Goal: Check status: Check status

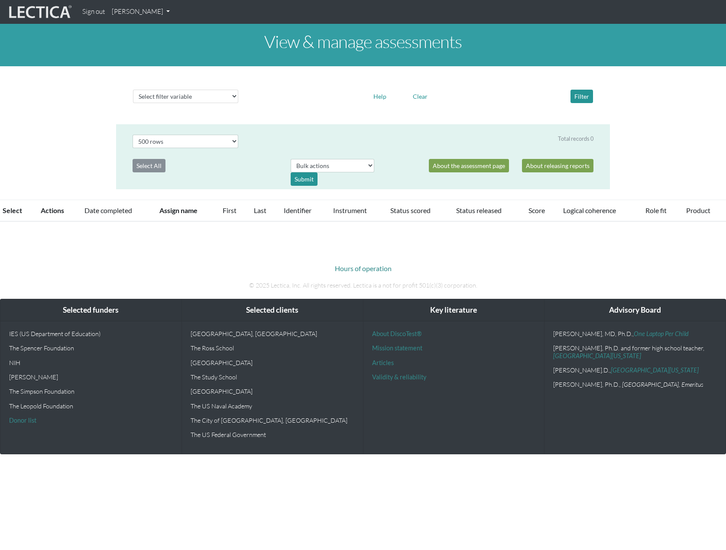
select select "500"
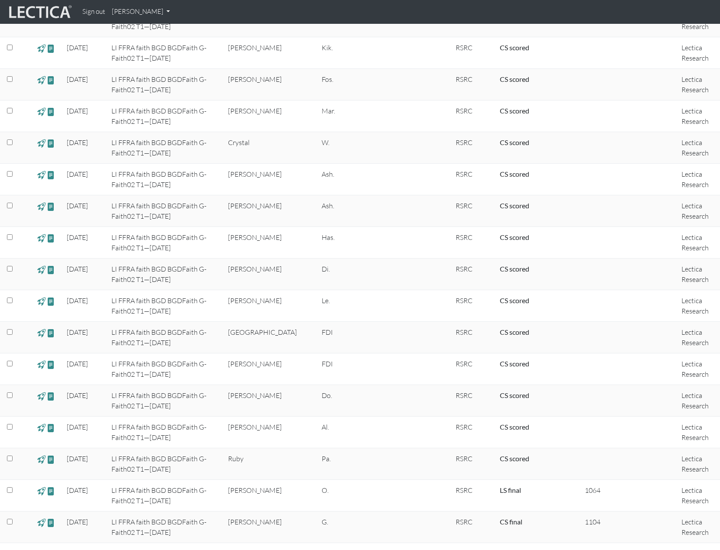
scroll to position [10269, 0]
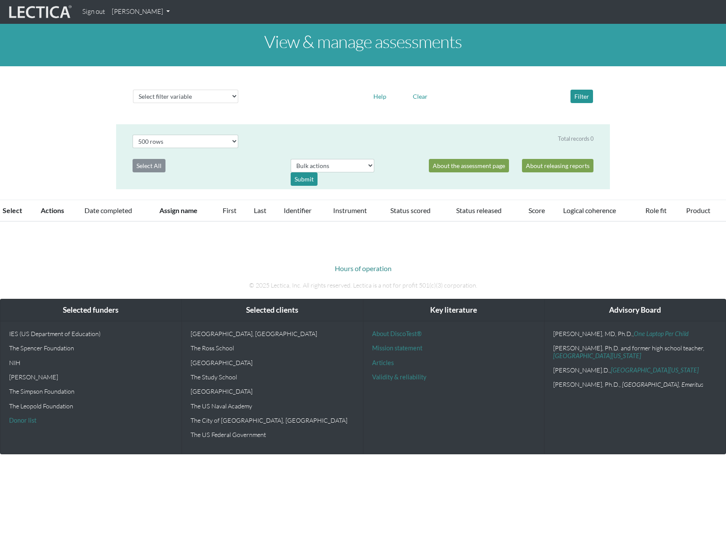
select select "500"
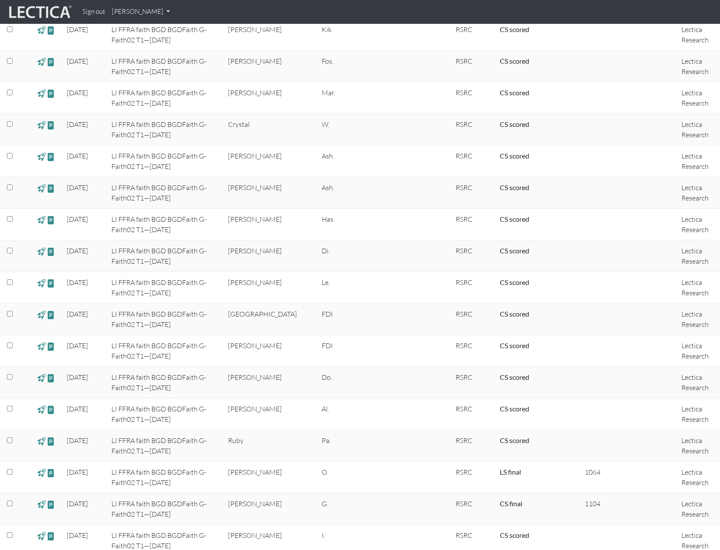
scroll to position [10299, 0]
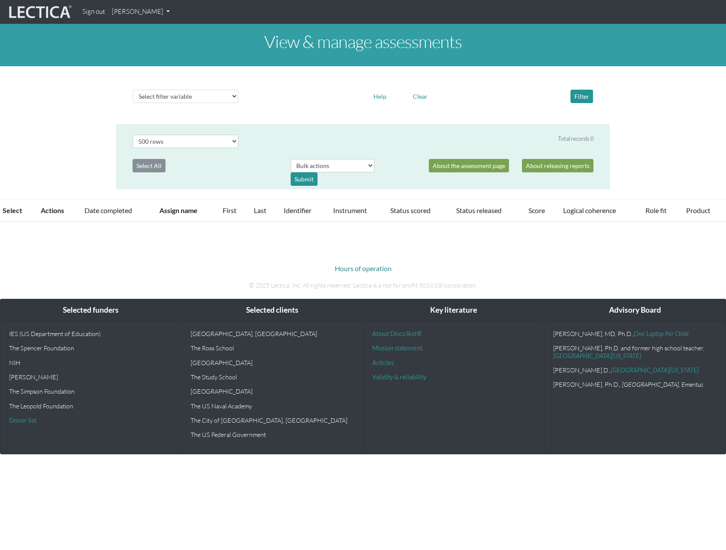
select select "500"
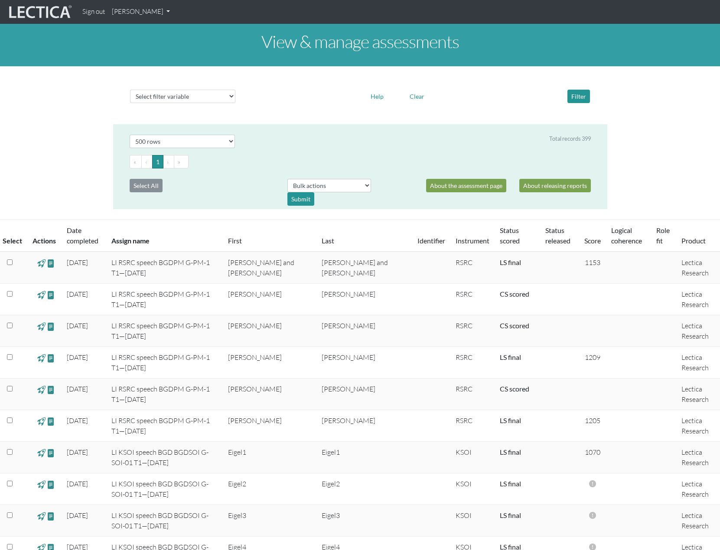
scroll to position [9918, 0]
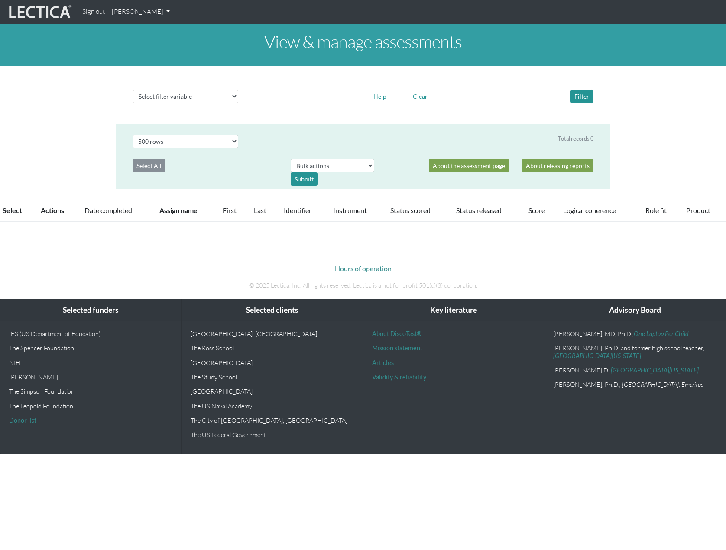
select select "500"
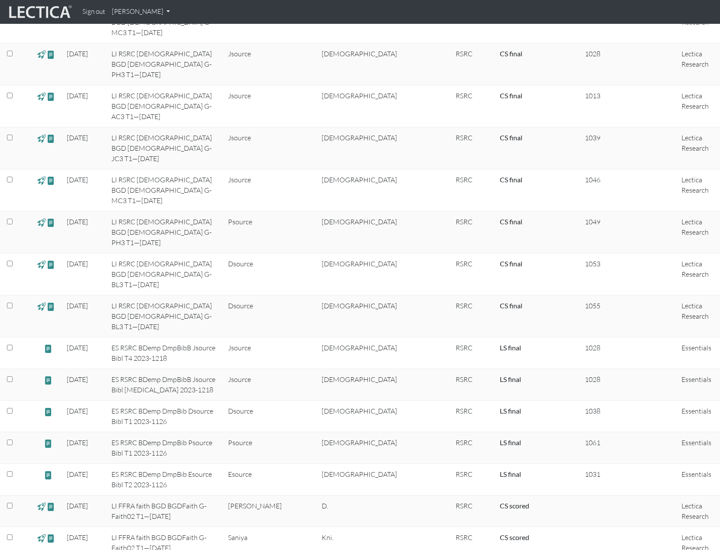
scroll to position [8082, 0]
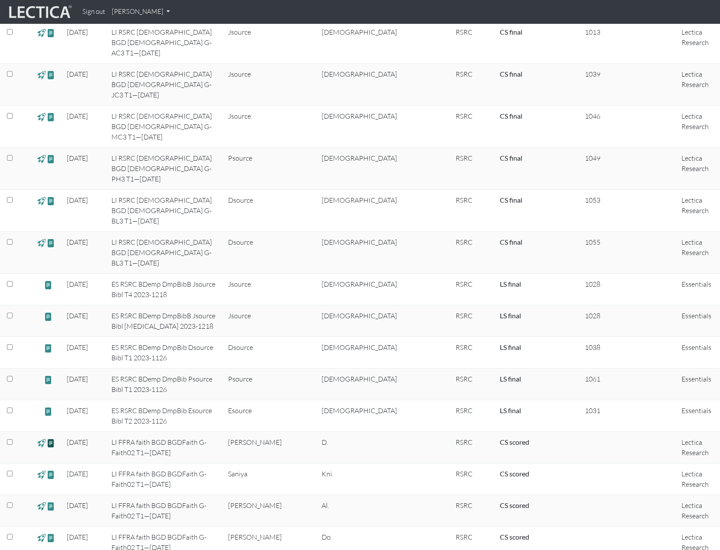
click at [49, 438] on span at bounding box center [51, 443] width 8 height 10
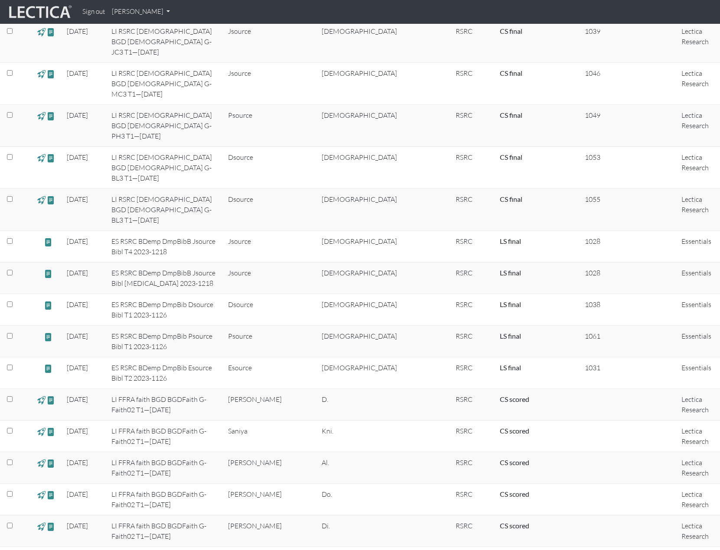
scroll to position [8125, 0]
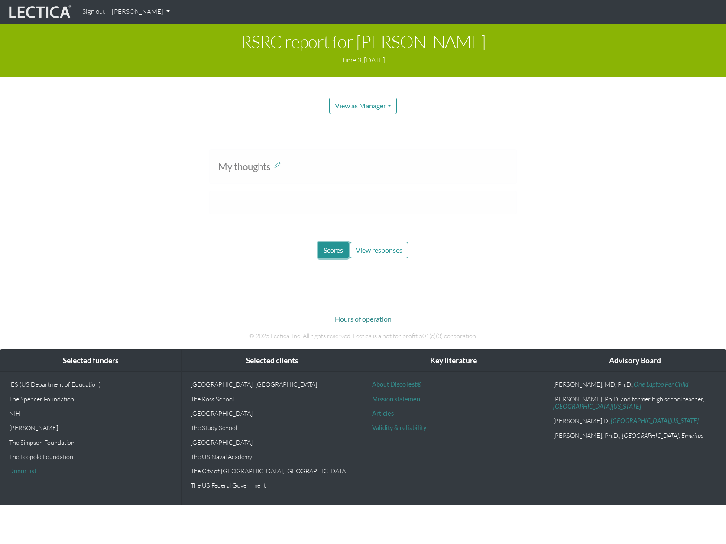
click at [333, 252] on span "Scores" at bounding box center [333, 250] width 19 height 8
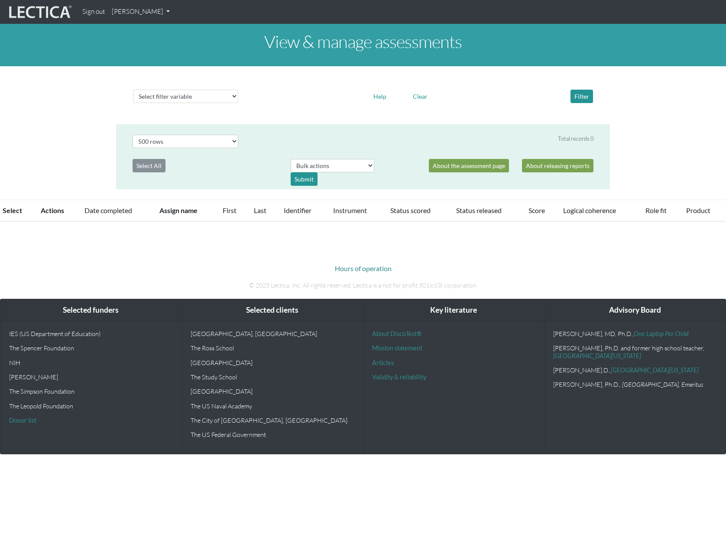
select select "500"
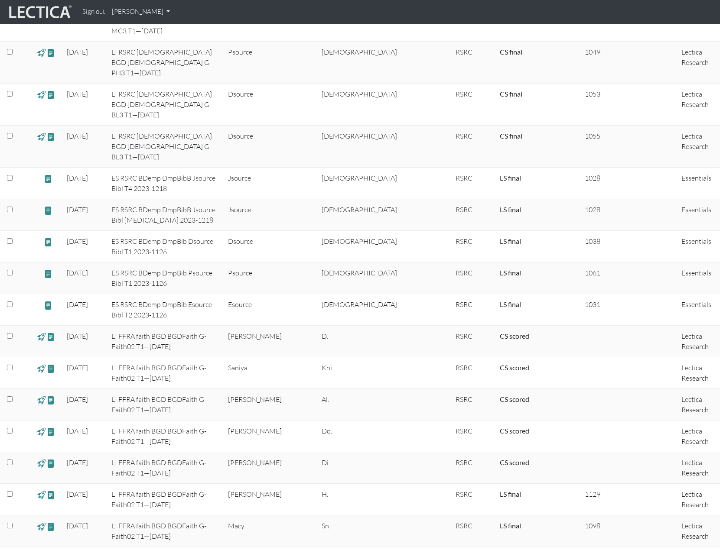
scroll to position [8220, 0]
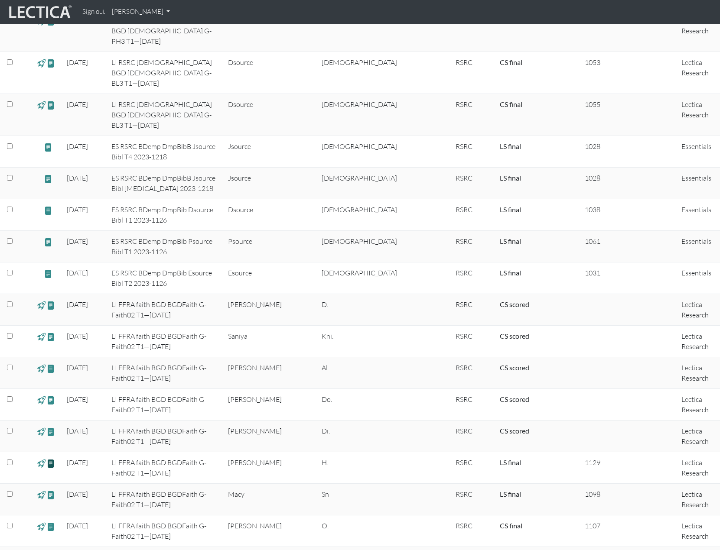
click at [52, 458] on span at bounding box center [51, 463] width 8 height 10
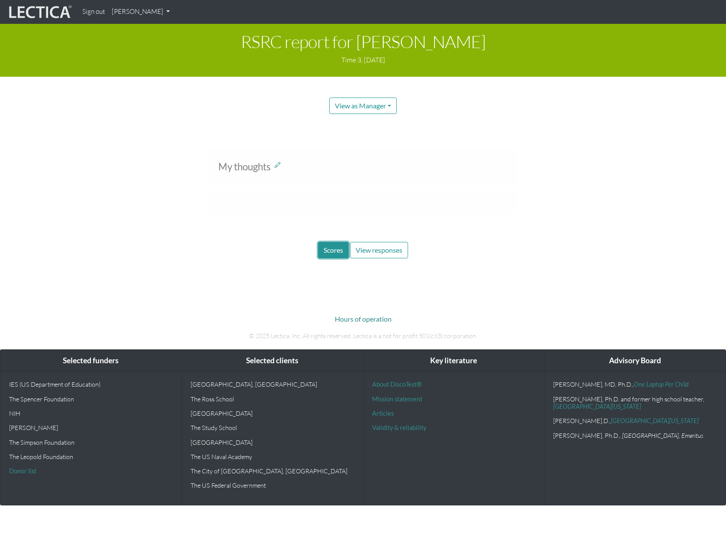
click at [332, 249] on span "Scores" at bounding box center [333, 250] width 19 height 8
